Goal: Check status: Check status

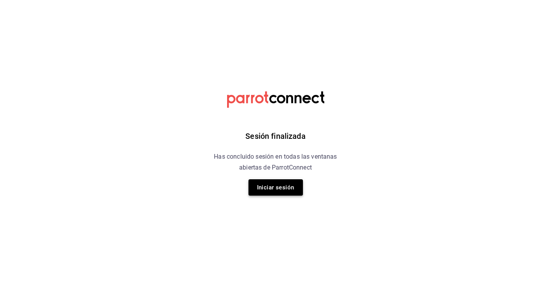
click at [285, 194] on button "Iniciar sesión" at bounding box center [276, 187] width 54 height 16
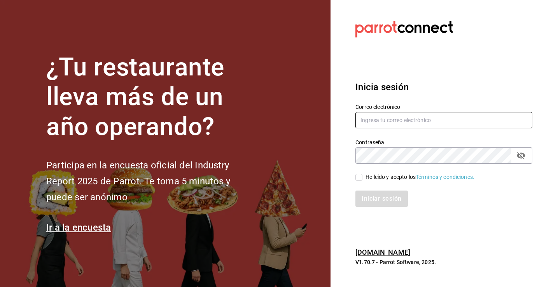
type input "[PERSON_NAME][EMAIL_ADDRESS][PERSON_NAME][DOMAIN_NAME]"
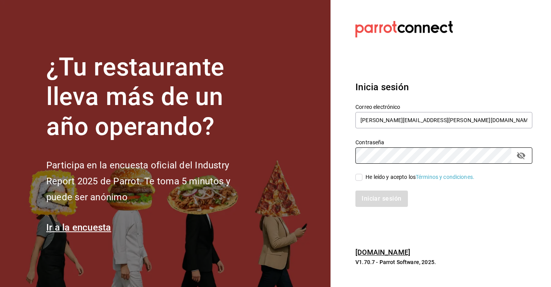
click at [361, 182] on div "Iniciar sesión" at bounding box center [439, 194] width 186 height 26
click at [359, 179] on input "He leído y acepto los Términos y condiciones." at bounding box center [359, 177] width 7 height 7
checkbox input "true"
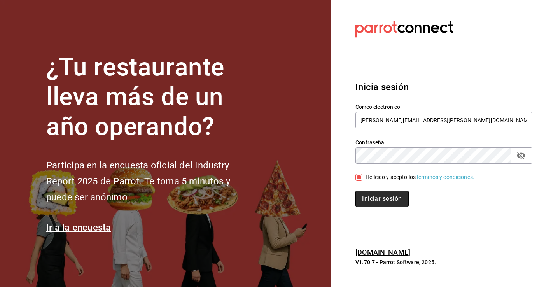
click at [374, 197] on button "Iniciar sesión" at bounding box center [382, 199] width 53 height 16
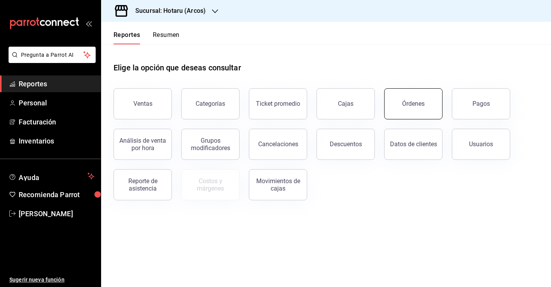
click at [401, 96] on button "Órdenes" at bounding box center [413, 103] width 58 height 31
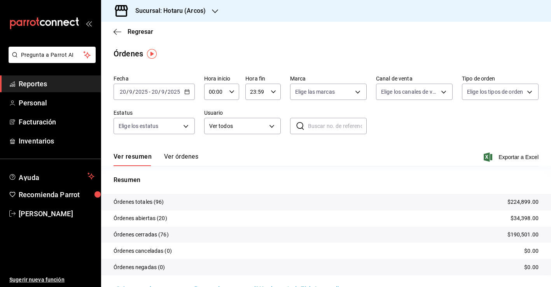
click at [207, 14] on div "Sucursal: Hotaru (Arcos)" at bounding box center [164, 11] width 114 height 22
click at [196, 56] on div "Ichikani (Arcos)" at bounding box center [159, 51] width 117 height 18
